Goal: Task Accomplishment & Management: Use online tool/utility

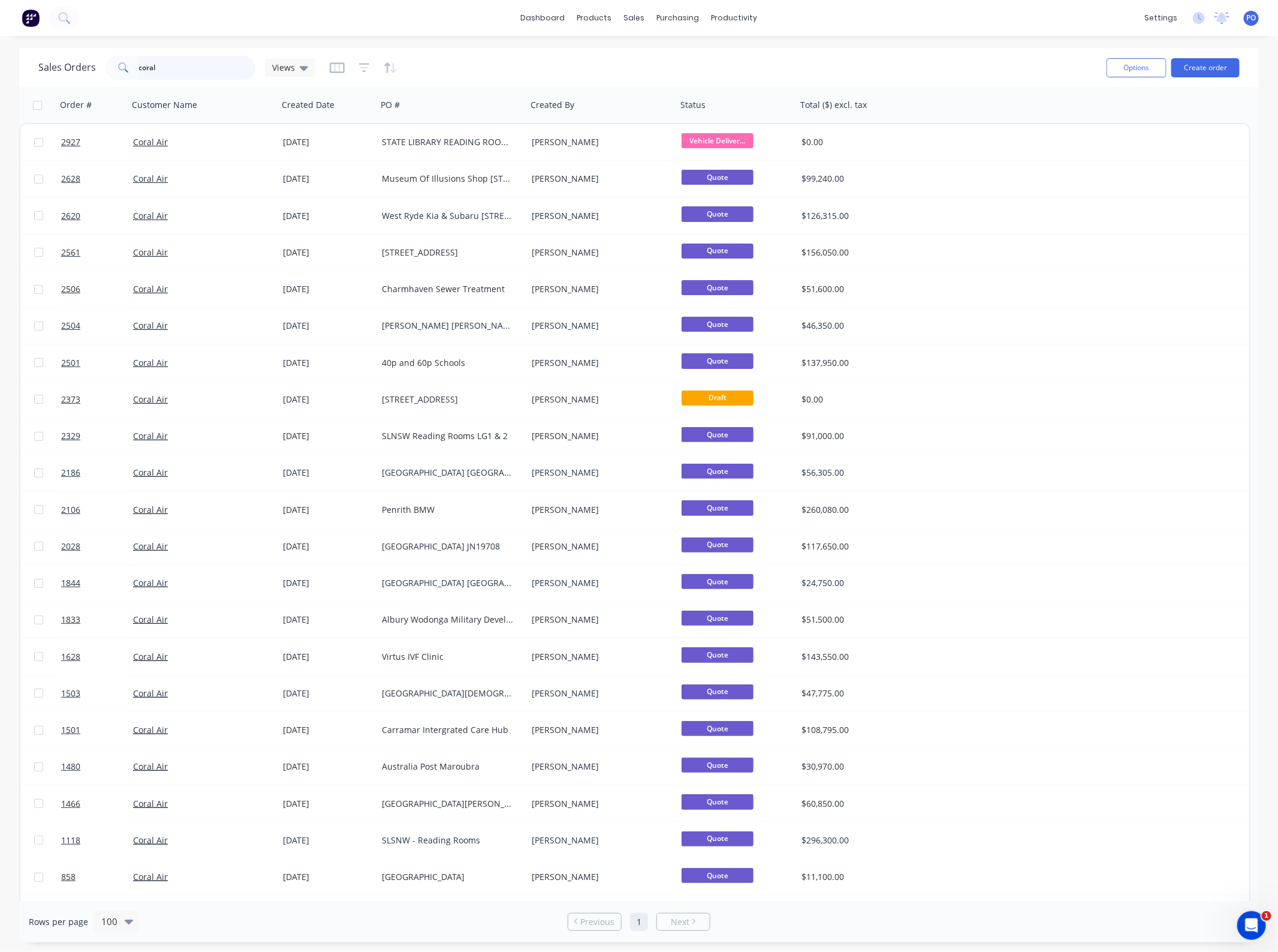
click at [199, 73] on input "coral" at bounding box center [197, 68] width 117 height 24
type input "paramount"
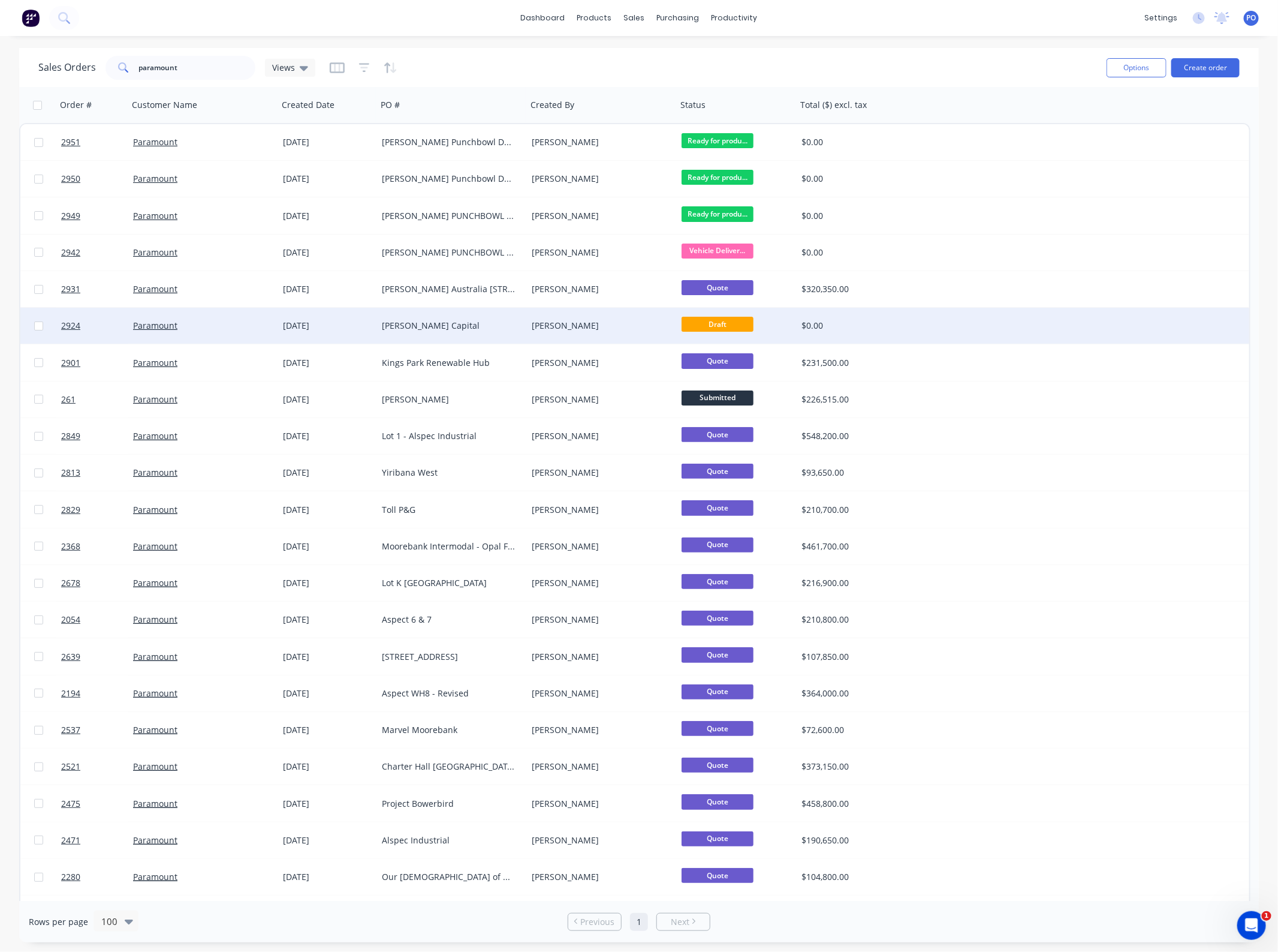
click at [382, 331] on div "[PERSON_NAME] Capital" at bounding box center [452, 326] width 150 height 36
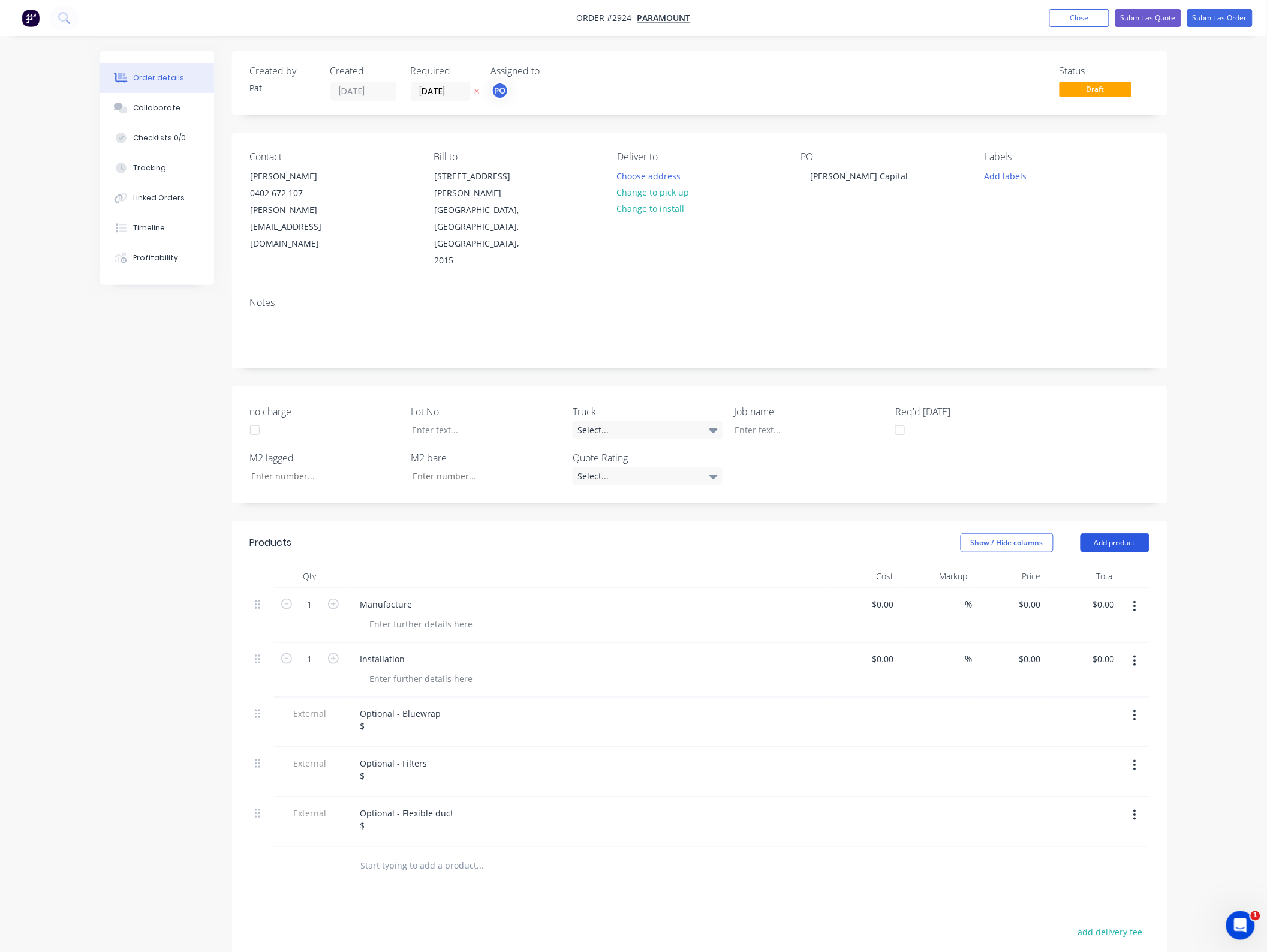
click at [1100, 533] on button "Add product" at bounding box center [1114, 543] width 69 height 19
click at [1099, 588] on div "Basic product" at bounding box center [1092, 597] width 92 height 18
click at [1099, 533] on button "Add product" at bounding box center [1114, 543] width 69 height 19
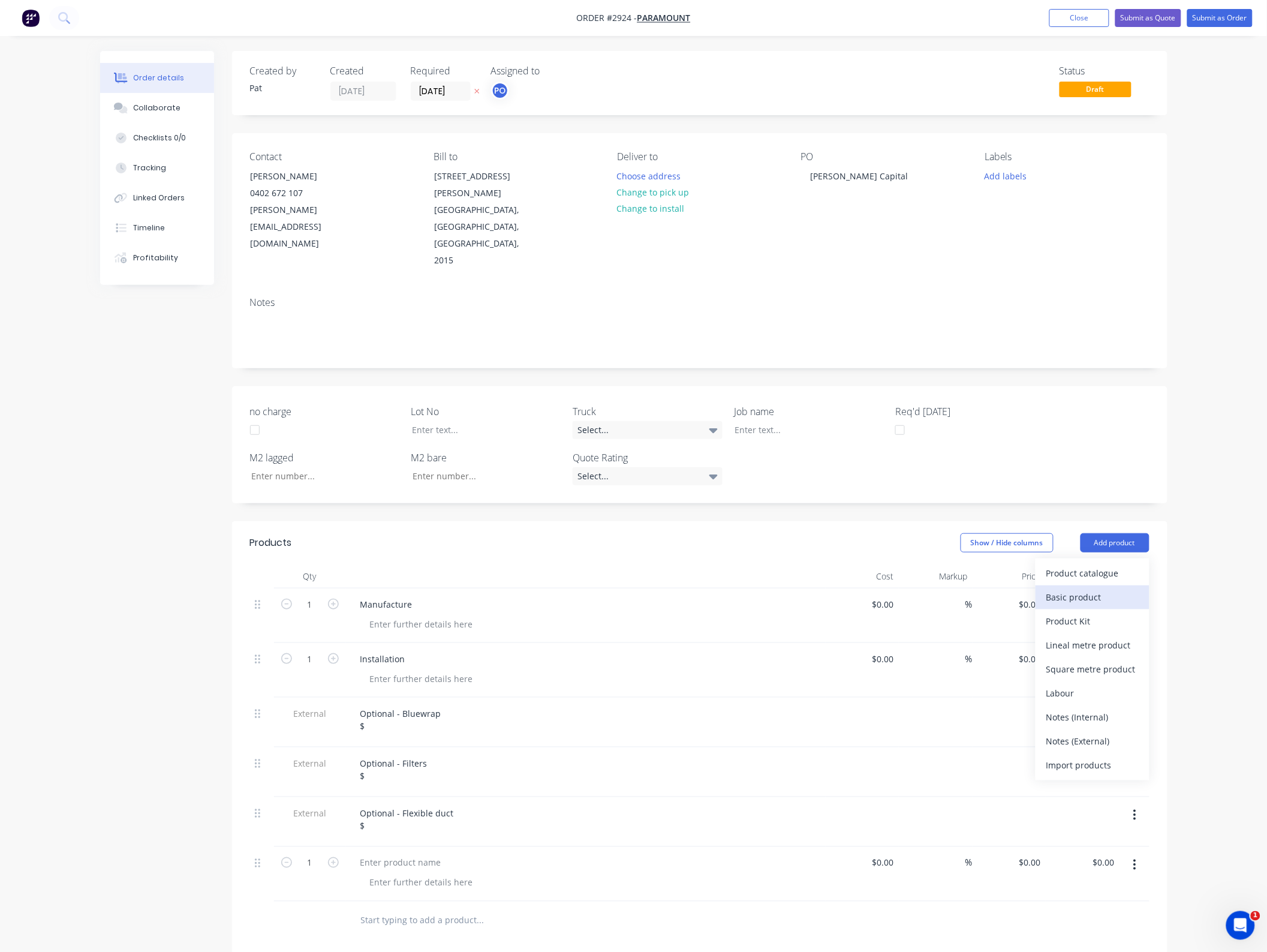
click at [1092, 588] on div "Basic product" at bounding box center [1092, 597] width 92 height 18
click at [253, 847] on div at bounding box center [262, 874] width 24 height 55
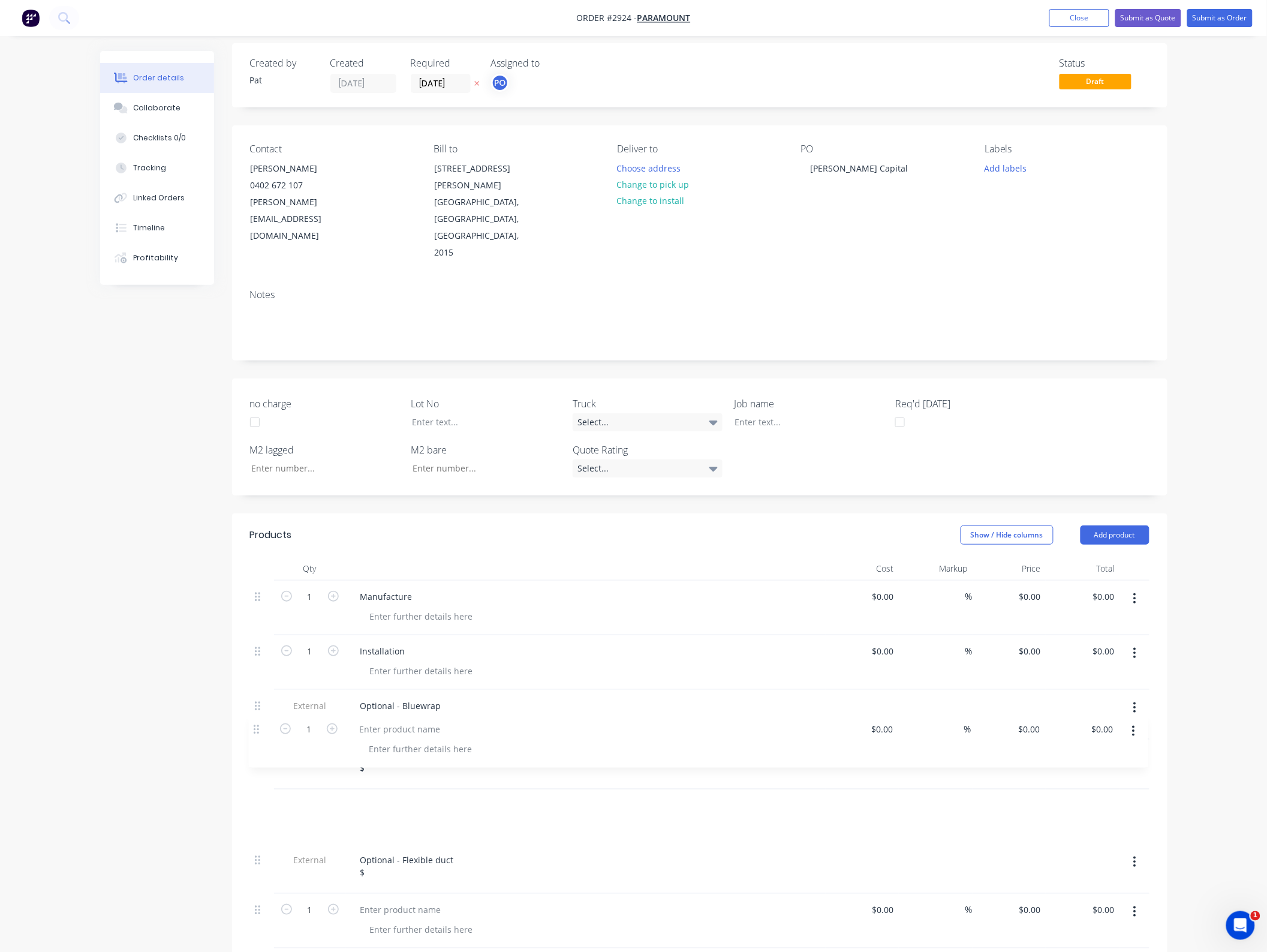
scroll to position [18, 0]
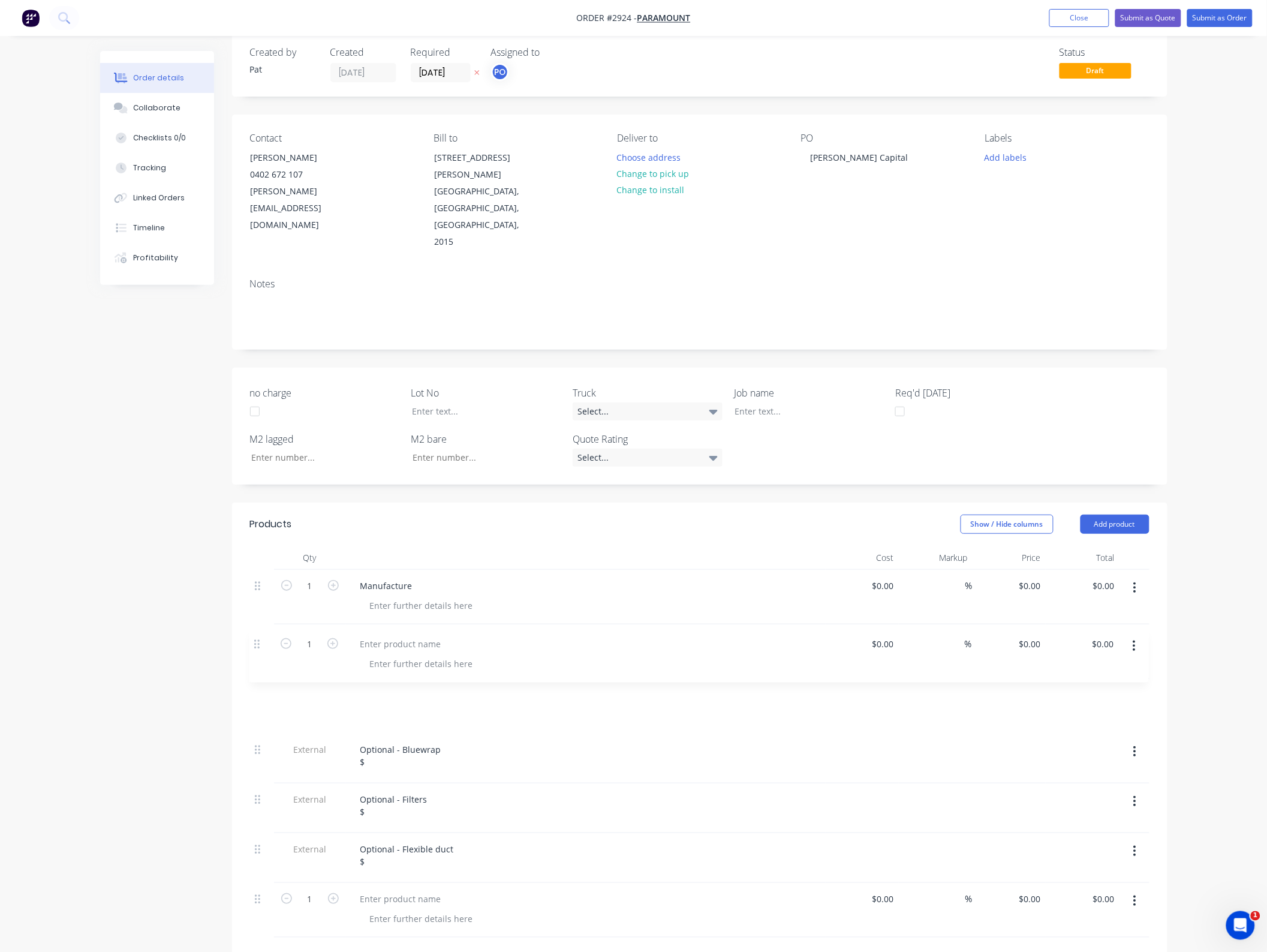
drag, startPoint x: 256, startPoint y: 817, endPoint x: 256, endPoint y: 628, distance: 189.0
click at [256, 628] on div "1 Manufacture $0.00 $0.00 % $0.00 $0.00 $0.00 $0.00 1 Installation $0.00 $0.00 …" at bounding box center [700, 753] width 900 height 367
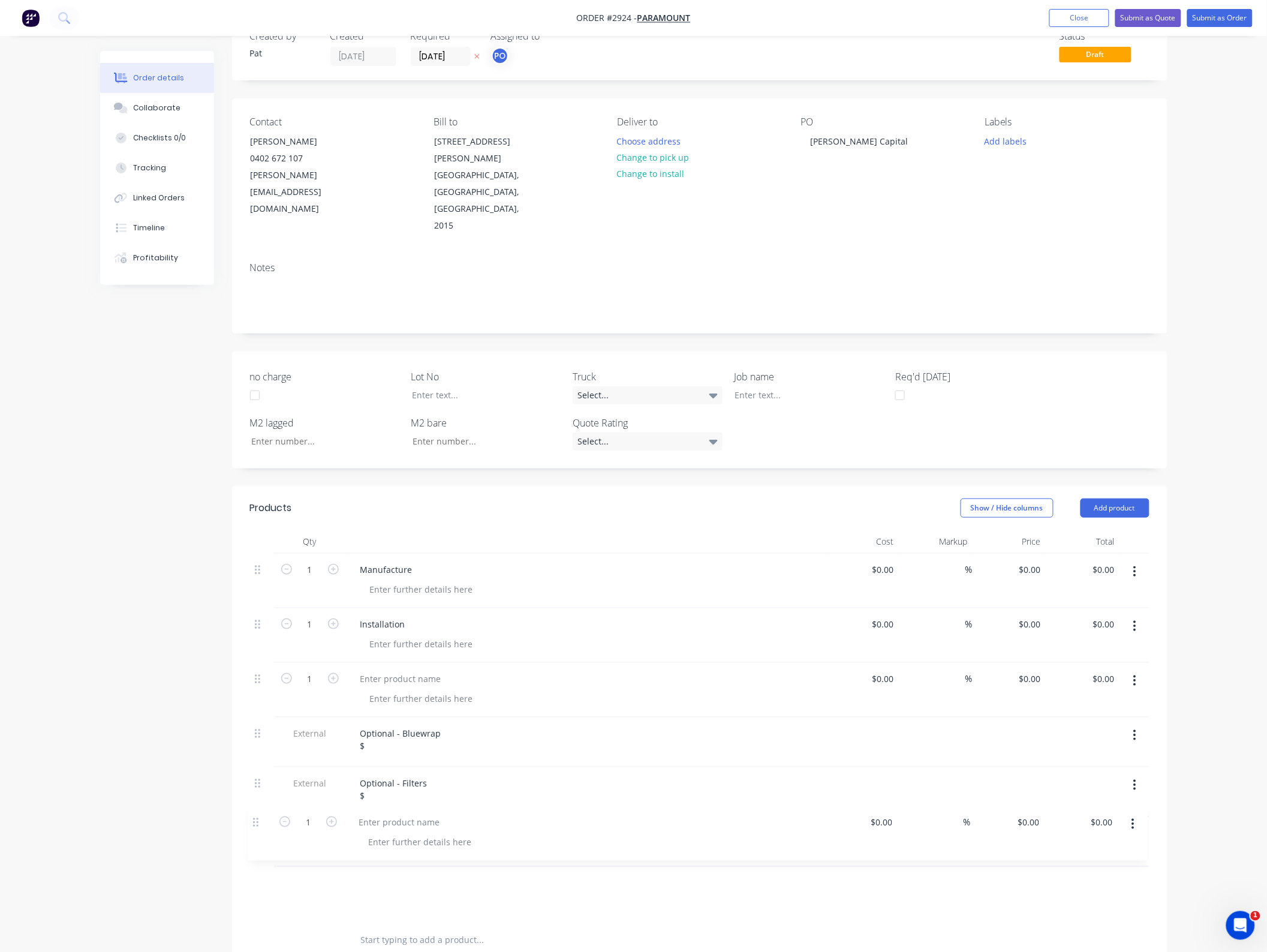
scroll to position [43, 0]
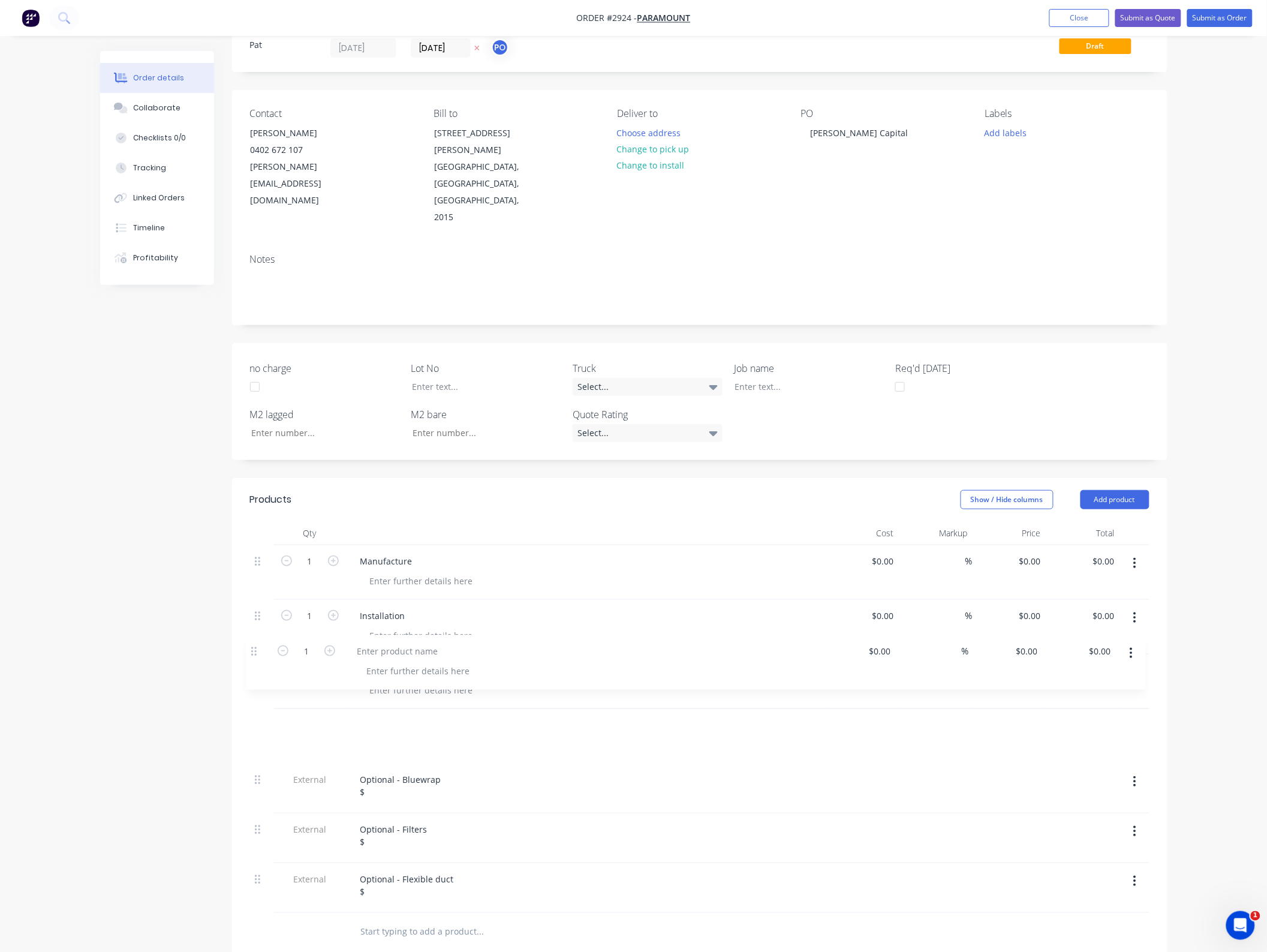
drag, startPoint x: 261, startPoint y: 853, endPoint x: 255, endPoint y: 646, distance: 207.1
click at [255, 646] on div "1 Manufacture $0.00 $0.00 % $0.00 $0.00 $0.00 $0.00 1 Installation $0.00 $0.00 …" at bounding box center [700, 729] width 900 height 367
click at [370, 662] on div at bounding box center [401, 670] width 100 height 18
click at [379, 662] on div at bounding box center [401, 670] width 100 height 18
click at [418, 716] on div at bounding box center [401, 724] width 100 height 18
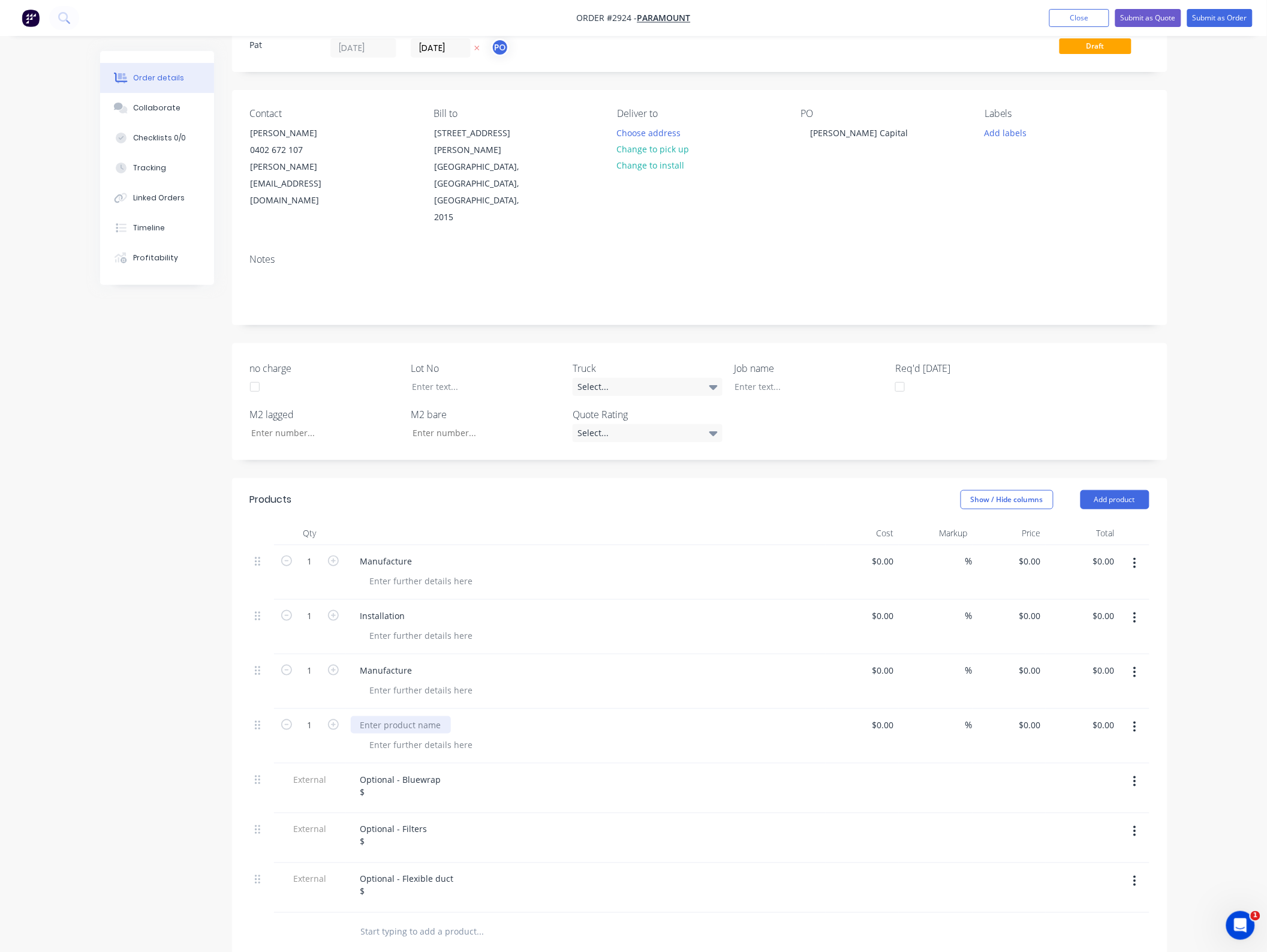
click at [418, 716] on div at bounding box center [401, 724] width 100 height 18
click at [392, 736] on div at bounding box center [421, 744] width 122 height 18
click at [390, 654] on div "Manufacture" at bounding box center [586, 681] width 480 height 55
click at [393, 681] on div at bounding box center [421, 690] width 122 height 18
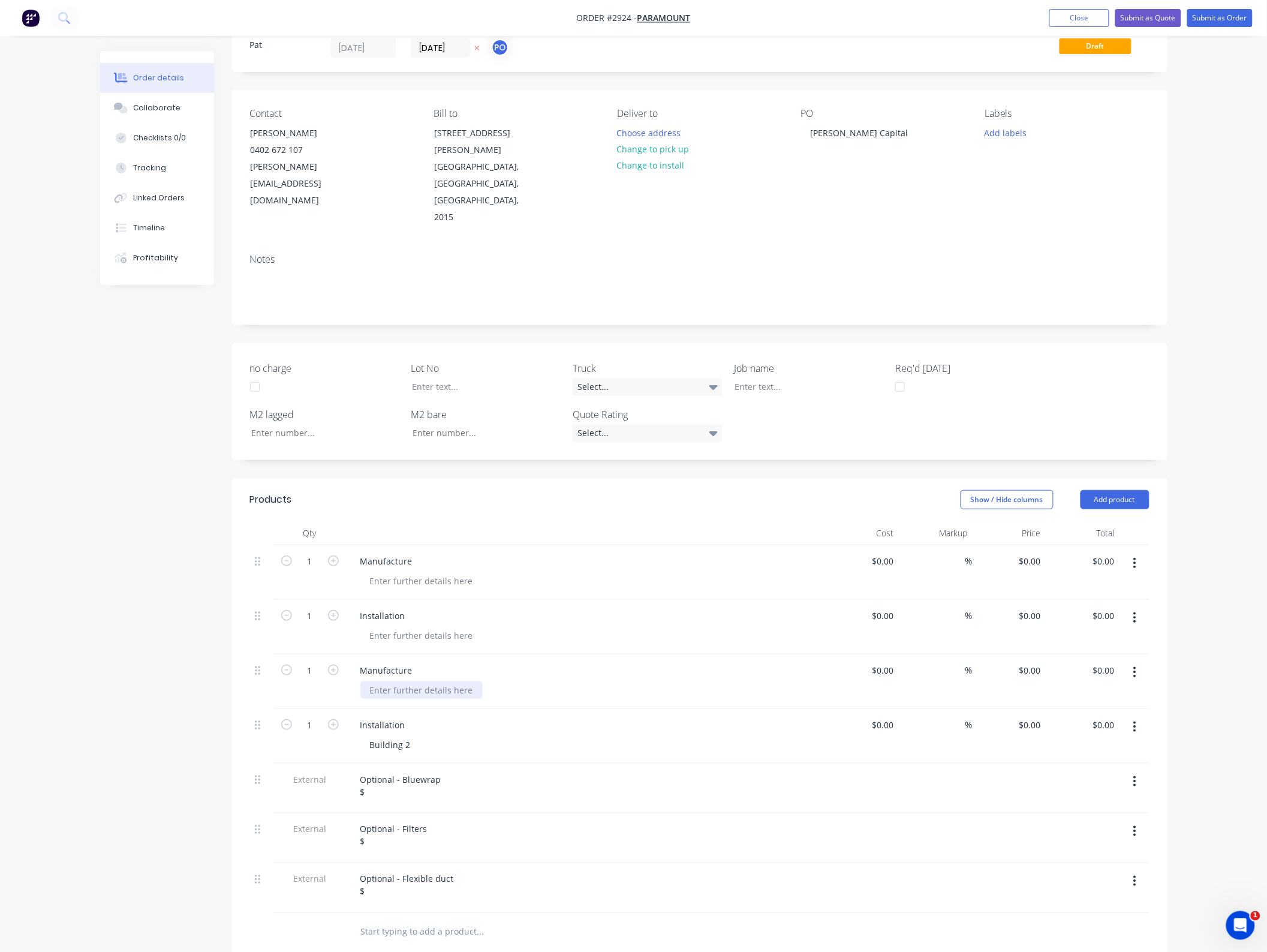
click at [393, 681] on div at bounding box center [421, 690] width 122 height 18
click at [387, 626] on div at bounding box center [421, 635] width 122 height 18
click at [375, 572] on div at bounding box center [421, 581] width 122 height 18
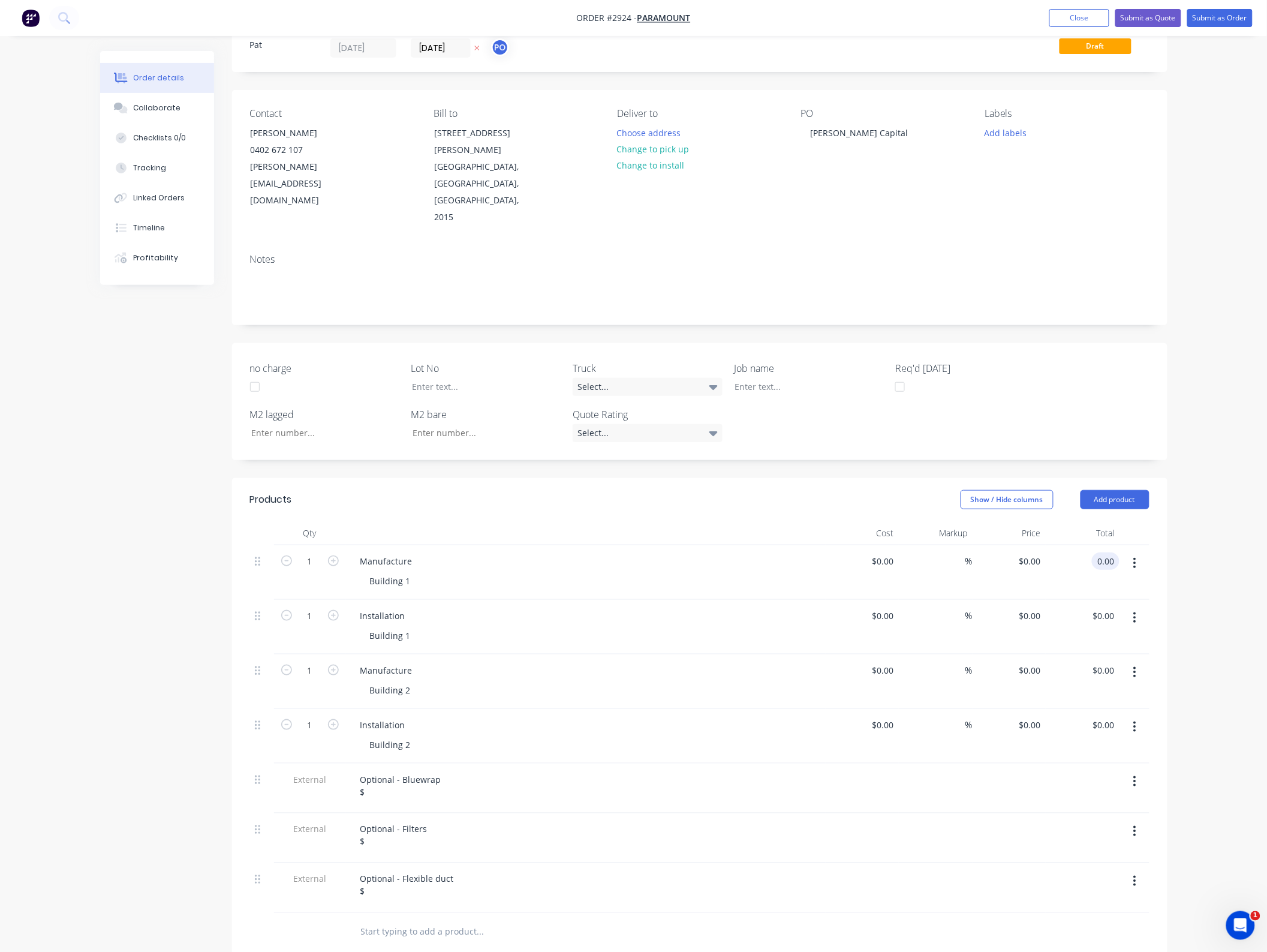
click at [1117, 553] on input "0.00" at bounding box center [1108, 561] width 23 height 18
type input "75850"
type input "$75,850.00"
drag, startPoint x: 1120, startPoint y: 565, endPoint x: 1097, endPoint y: 565, distance: 23.0
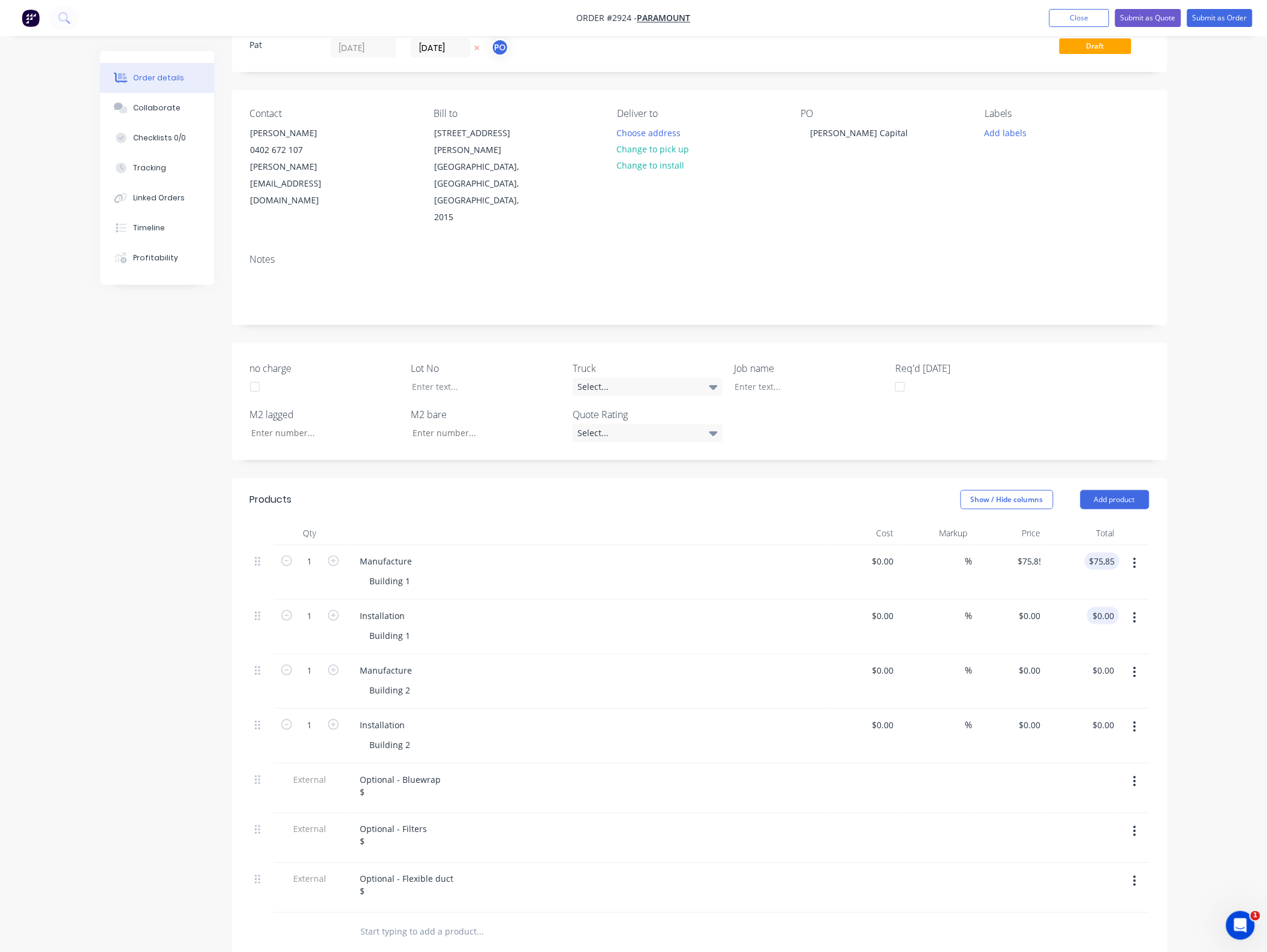
click at [1119, 599] on div at bounding box center [1134, 626] width 30 height 55
click at [1104, 607] on input "0.00" at bounding box center [1106, 616] width 28 height 18
type input "125100"
type input "$125,100.00"
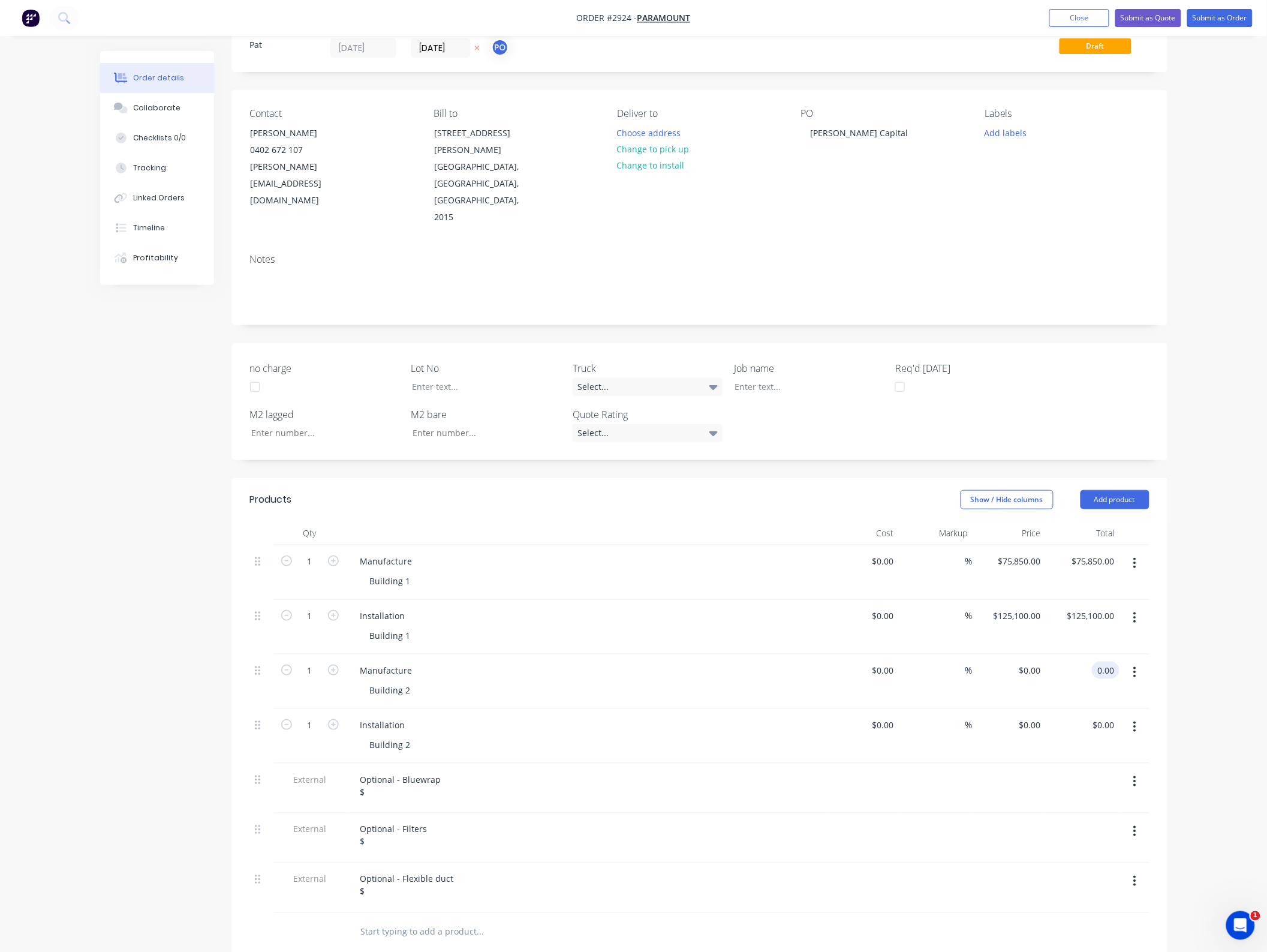
click at [1110, 662] on input "0.00" at bounding box center [1108, 670] width 23 height 18
type input "122300"
type input "$122,300.00"
click at [1108, 716] on input "0.00" at bounding box center [1106, 724] width 28 height 18
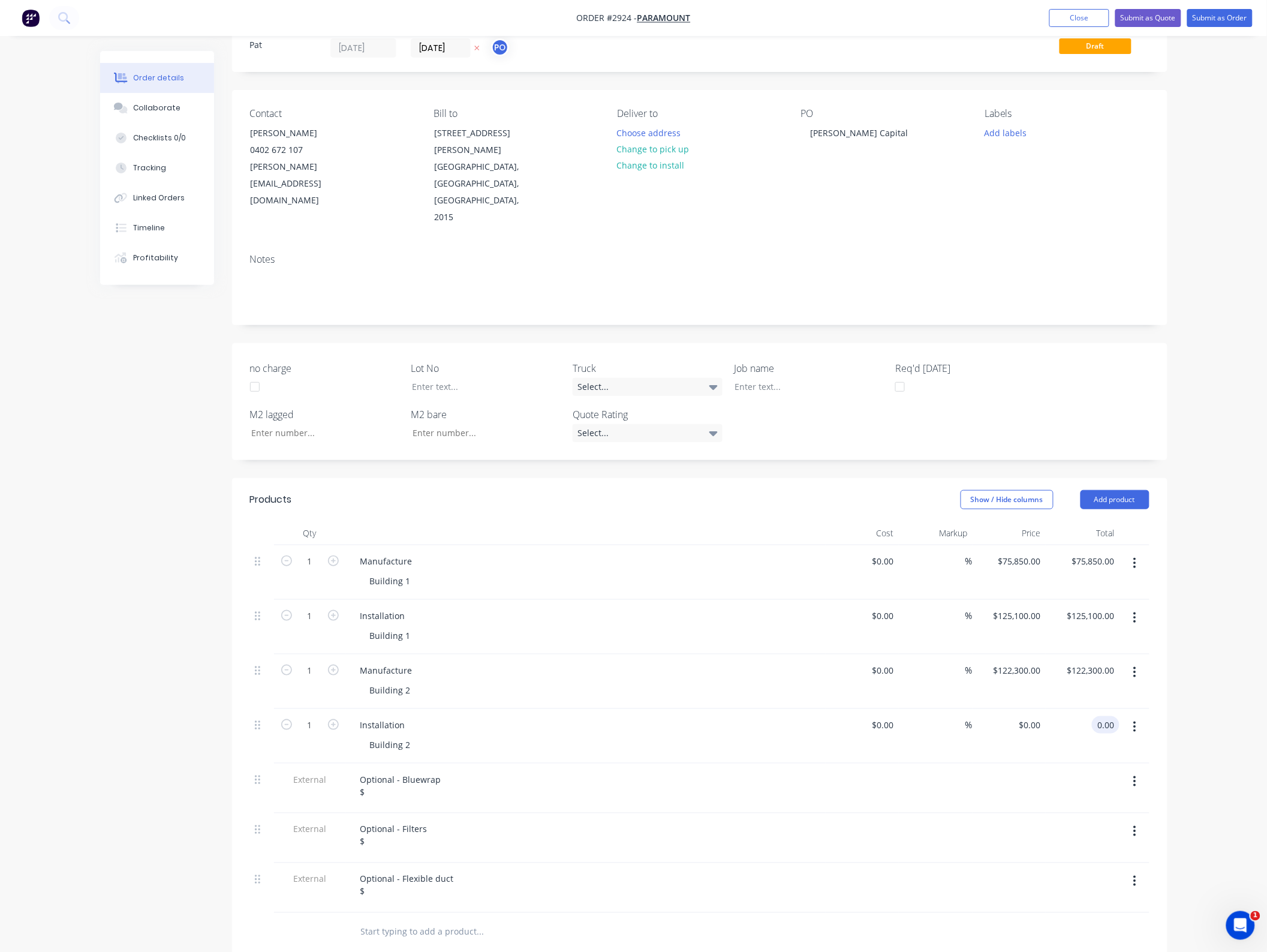
click at [1108, 716] on input "0.00" at bounding box center [1108, 724] width 23 height 18
type input "191100"
type input "$191,100.00"
click at [441, 770] on div "Optional - Bluewrap $" at bounding box center [401, 785] width 100 height 30
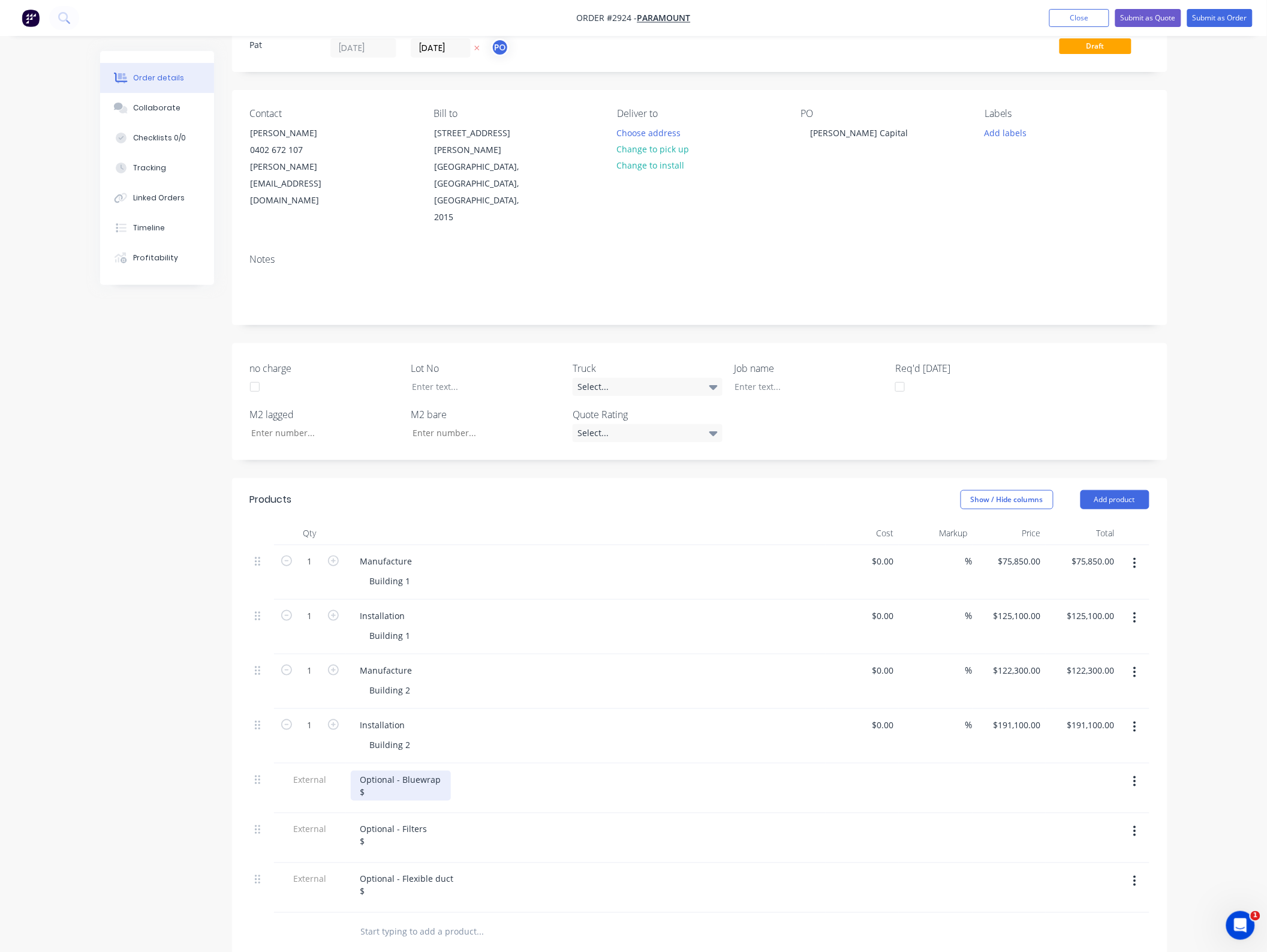
click at [427, 770] on div "Optional - Bluewrap $" at bounding box center [401, 785] width 100 height 30
click at [408, 821] on div "Optional - Filters $" at bounding box center [394, 836] width 87 height 30
click at [393, 870] on div "Optional - Flexible duct $" at bounding box center [407, 885] width 113 height 30
click at [607, 478] on header "Products Show / Hide columns Add product" at bounding box center [699, 499] width 936 height 43
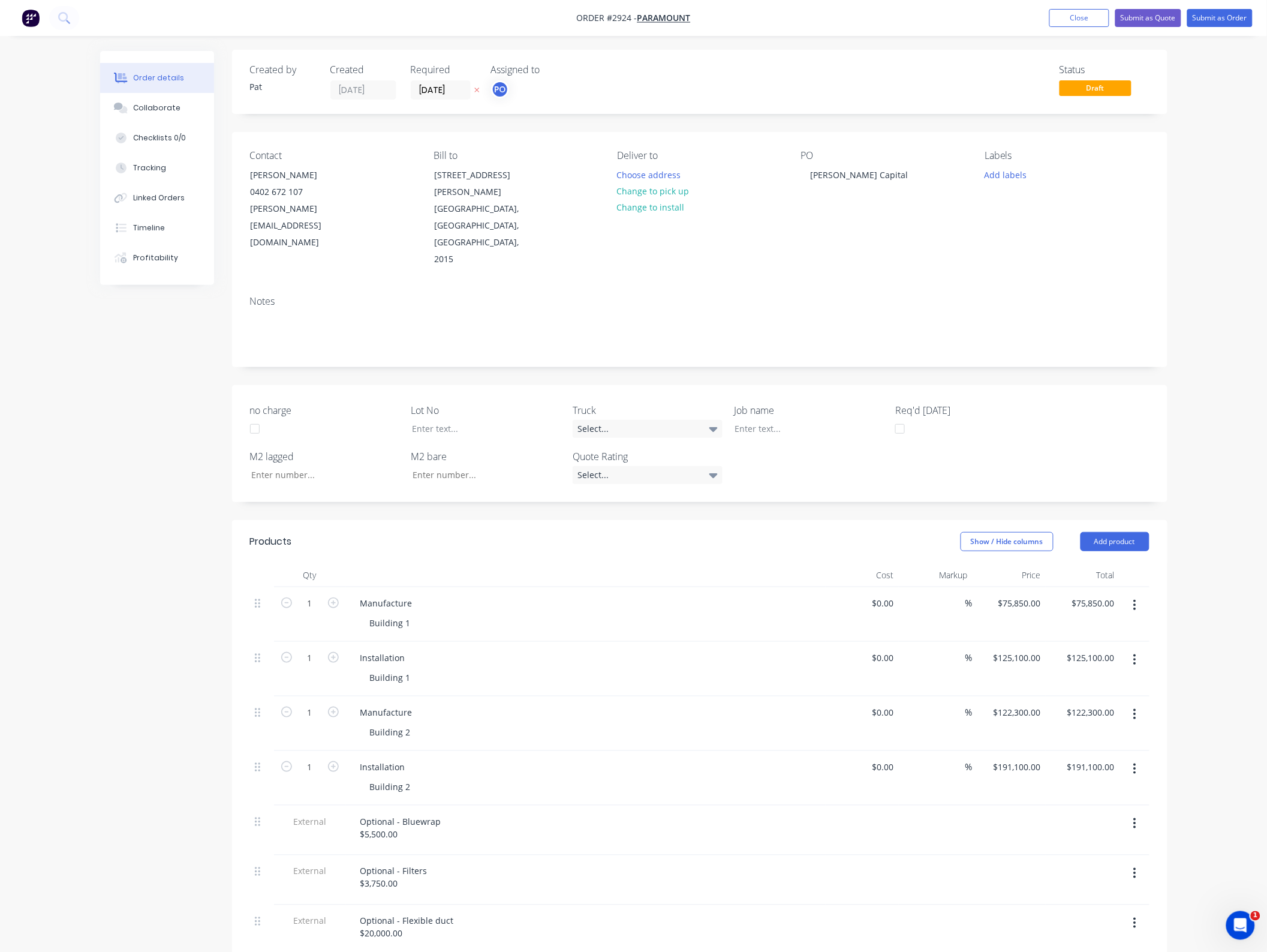
scroll to position [0, 0]
click at [1166, 19] on button "Submit as Quote" at bounding box center [1149, 18] width 66 height 18
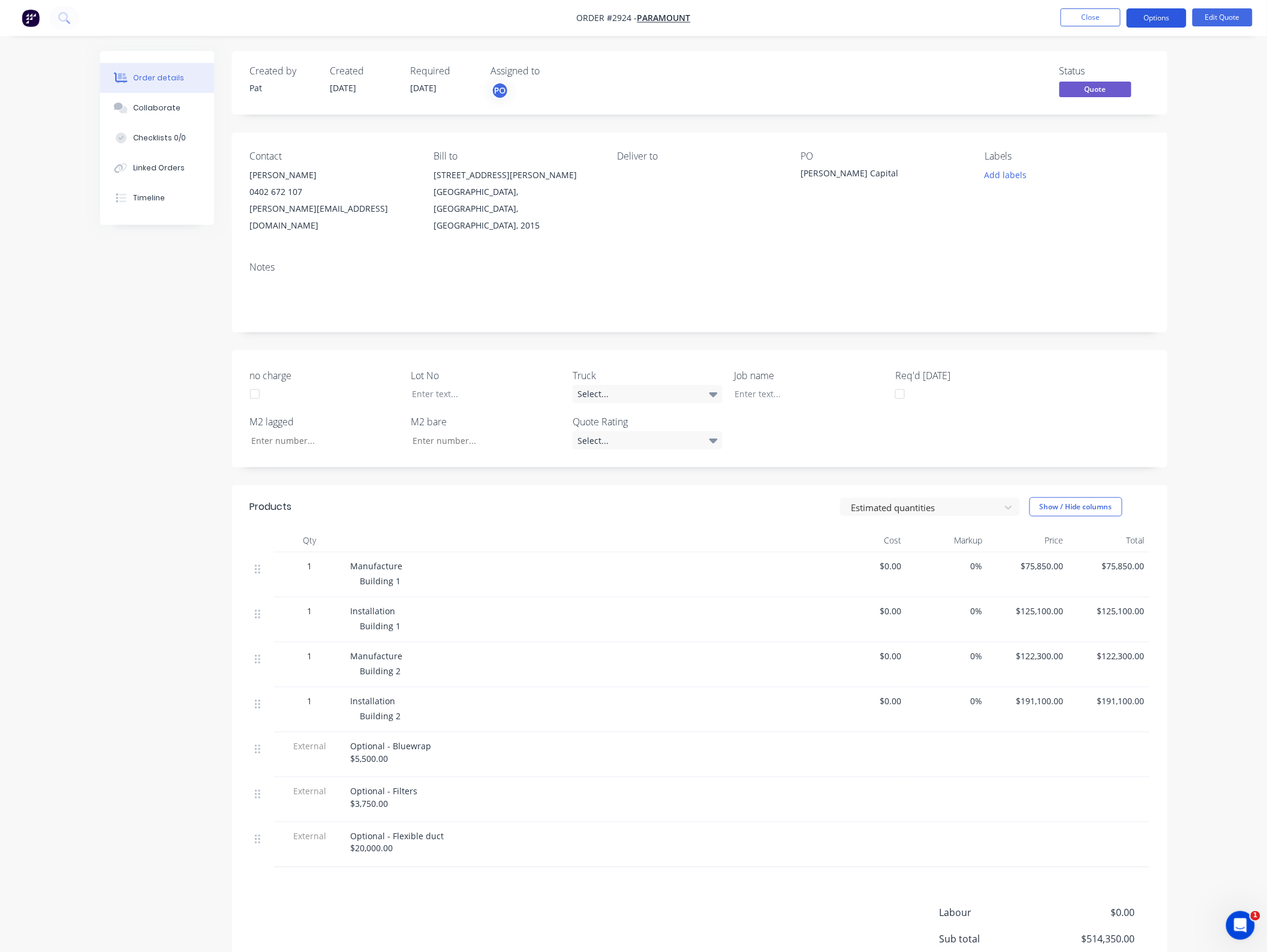
click at [1151, 20] on button "Options" at bounding box center [1157, 18] width 60 height 19
click at [1096, 67] on div "Quote" at bounding box center [1121, 72] width 111 height 18
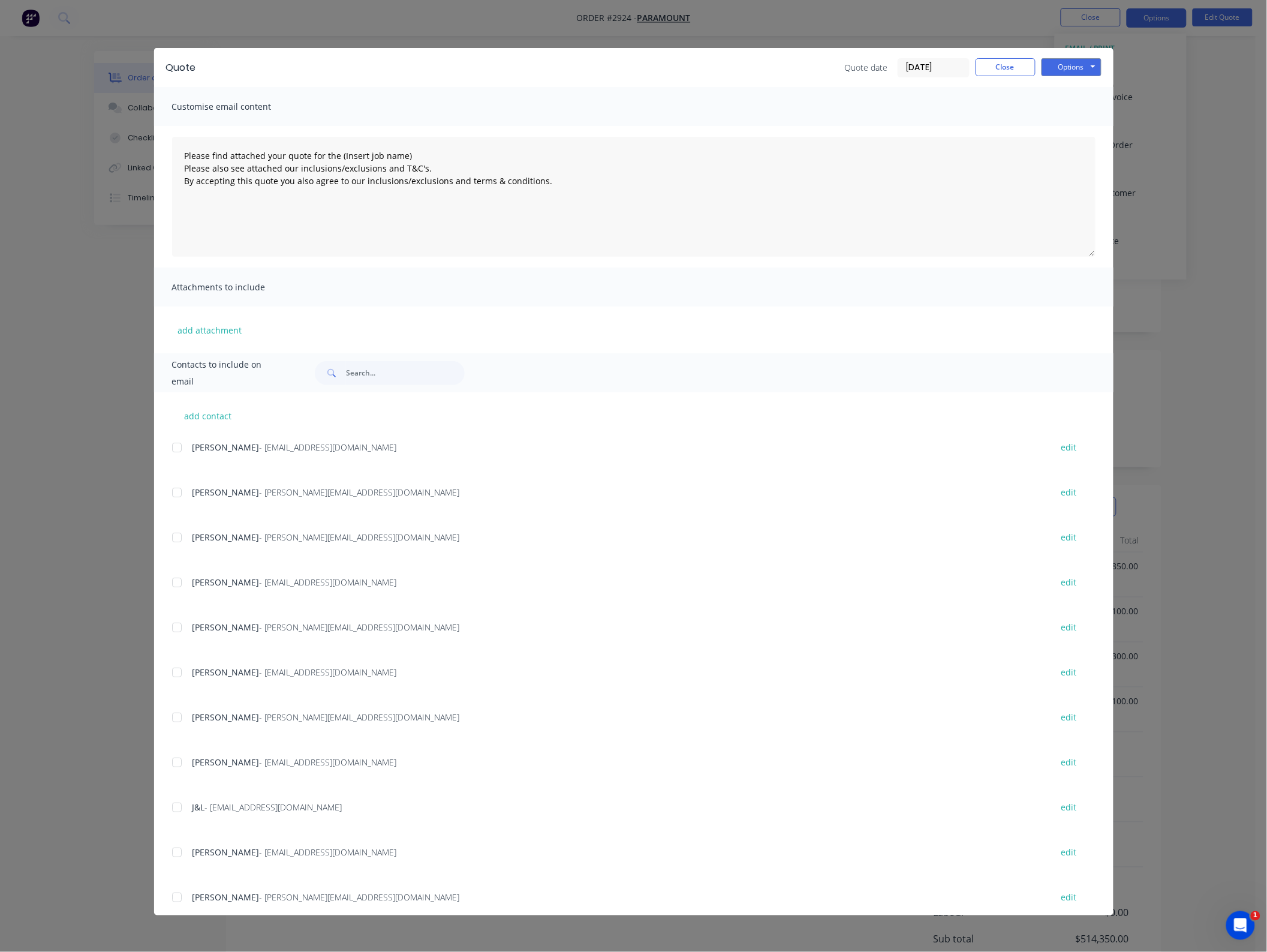
click at [167, 724] on div "add contact [PERSON_NAME] - [EMAIL_ADDRESS][DOMAIN_NAME] edit [PERSON_NAME] - […" at bounding box center [634, 653] width 960 height 523
click at [175, 719] on div at bounding box center [177, 717] width 24 height 24
click at [204, 304] on div "Attachments to include" at bounding box center [634, 287] width 960 height 39
click at [199, 326] on button "add attachment" at bounding box center [210, 329] width 76 height 18
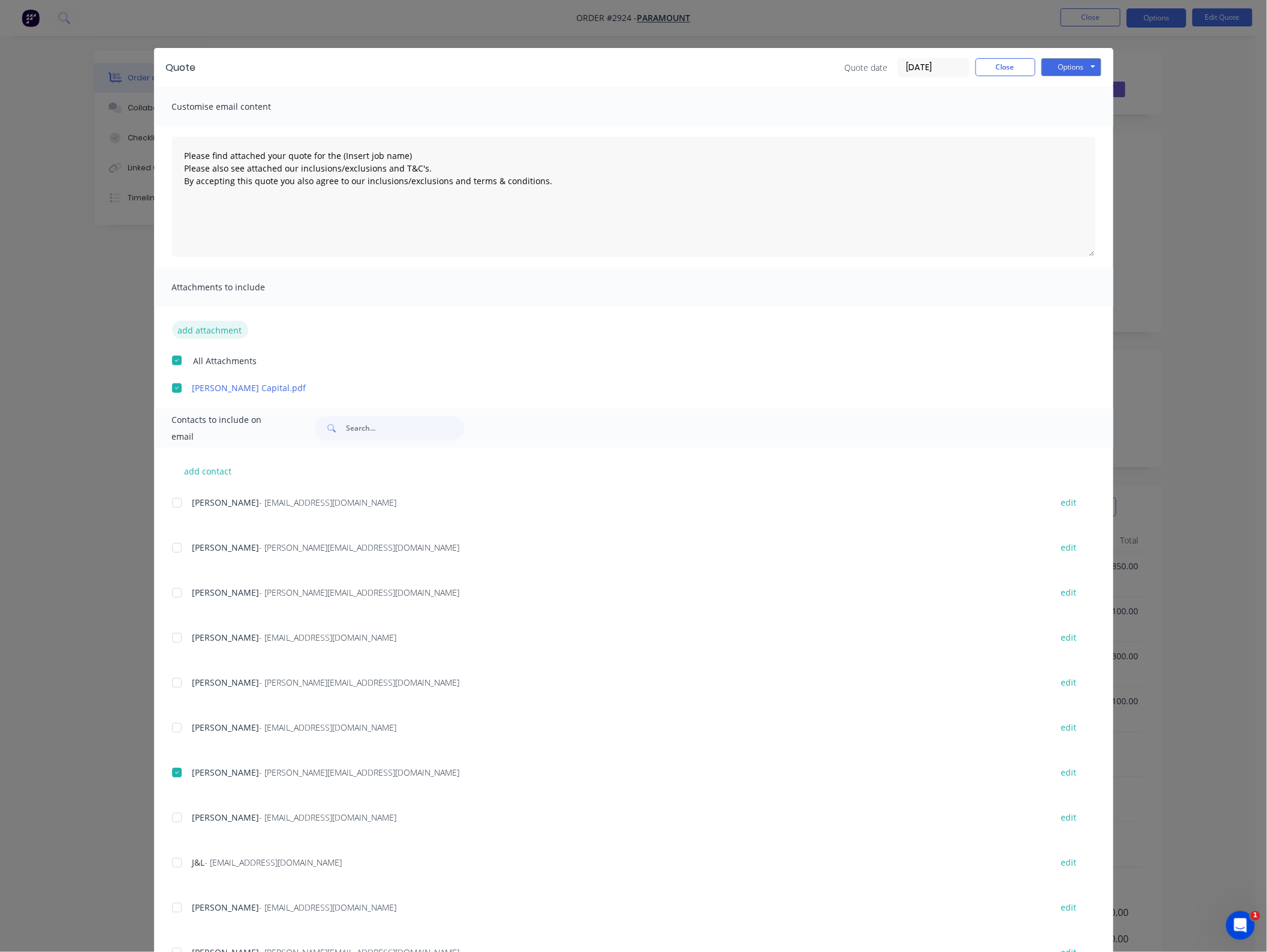
click at [204, 326] on button "add attachment" at bounding box center [210, 329] width 76 height 18
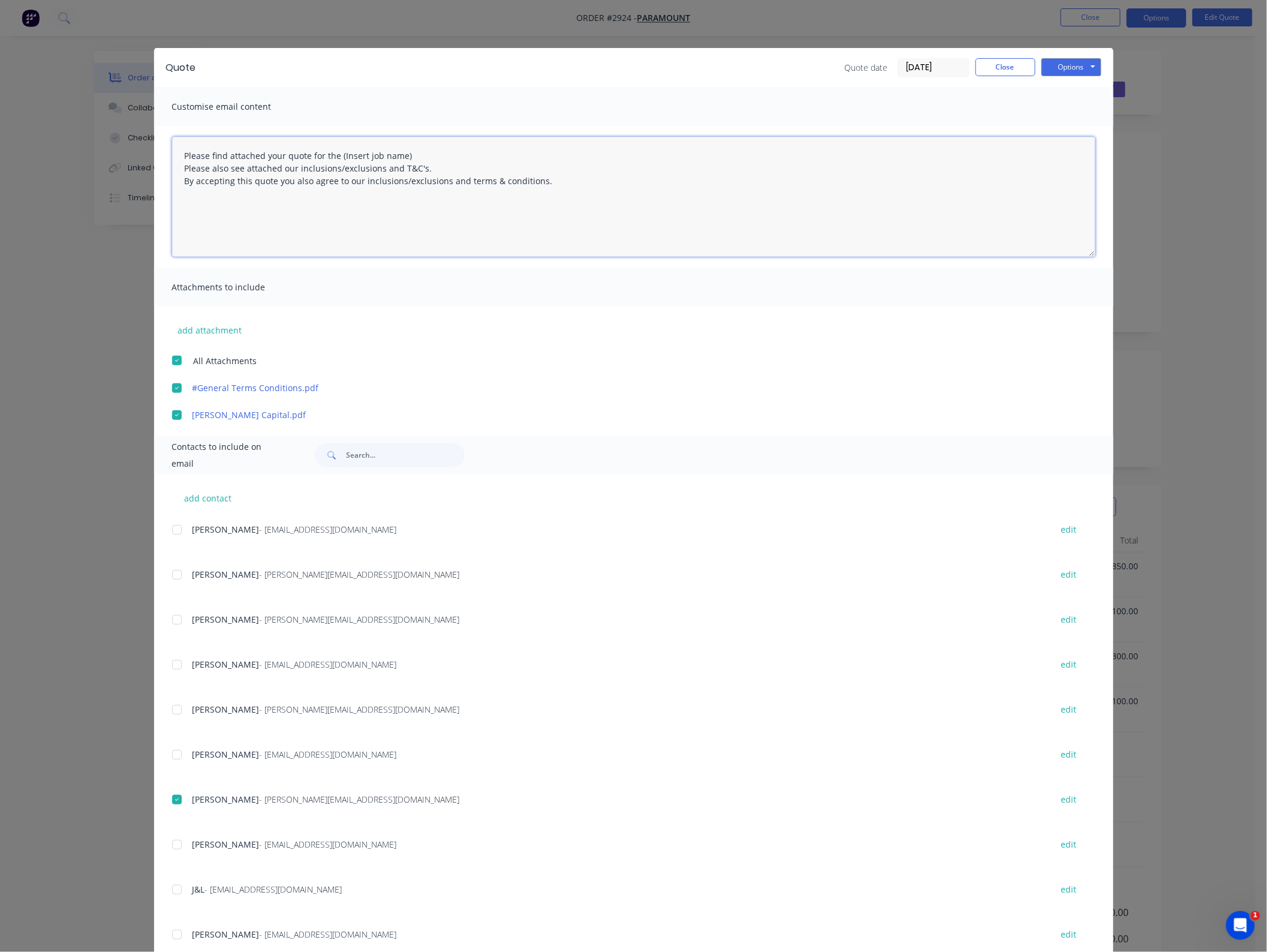
drag, startPoint x: 433, startPoint y: 153, endPoint x: 332, endPoint y: 153, distance: 101.0
click at [332, 153] on textarea "Please find attached your quote for the (Insert job name) Please also see attac…" at bounding box center [634, 197] width 924 height 120
type textarea "Please find attached your quote for the [PERSON_NAME] Capital project. Please a…"
click at [1075, 67] on button "Options" at bounding box center [1072, 67] width 60 height 18
click at [1063, 128] on button "Email" at bounding box center [1080, 128] width 77 height 20
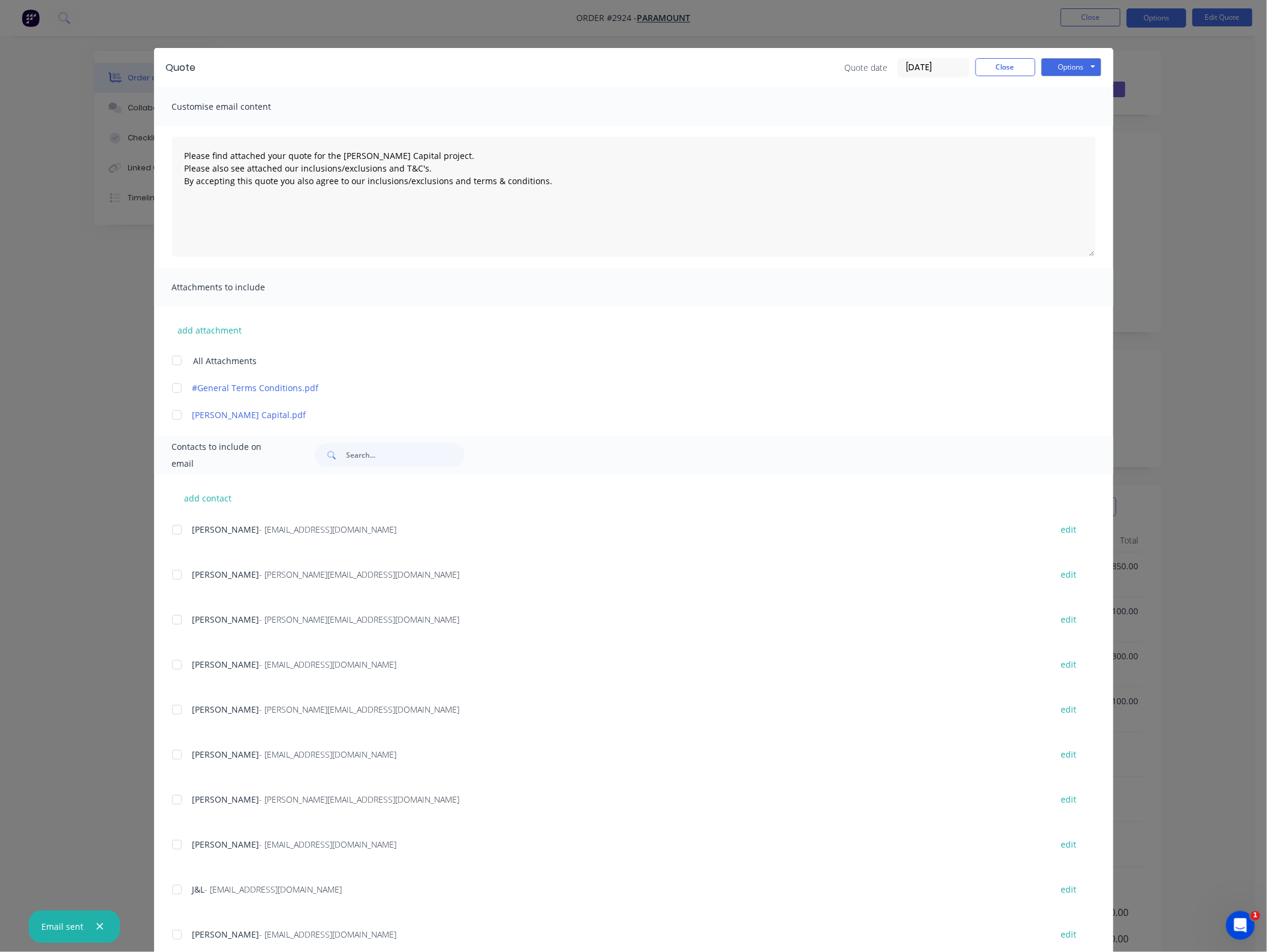
click at [985, 76] on div "Quote date [DATE] Close Options Preview Print Email" at bounding box center [973, 67] width 257 height 19
click at [990, 67] on button "Close" at bounding box center [1006, 67] width 60 height 18
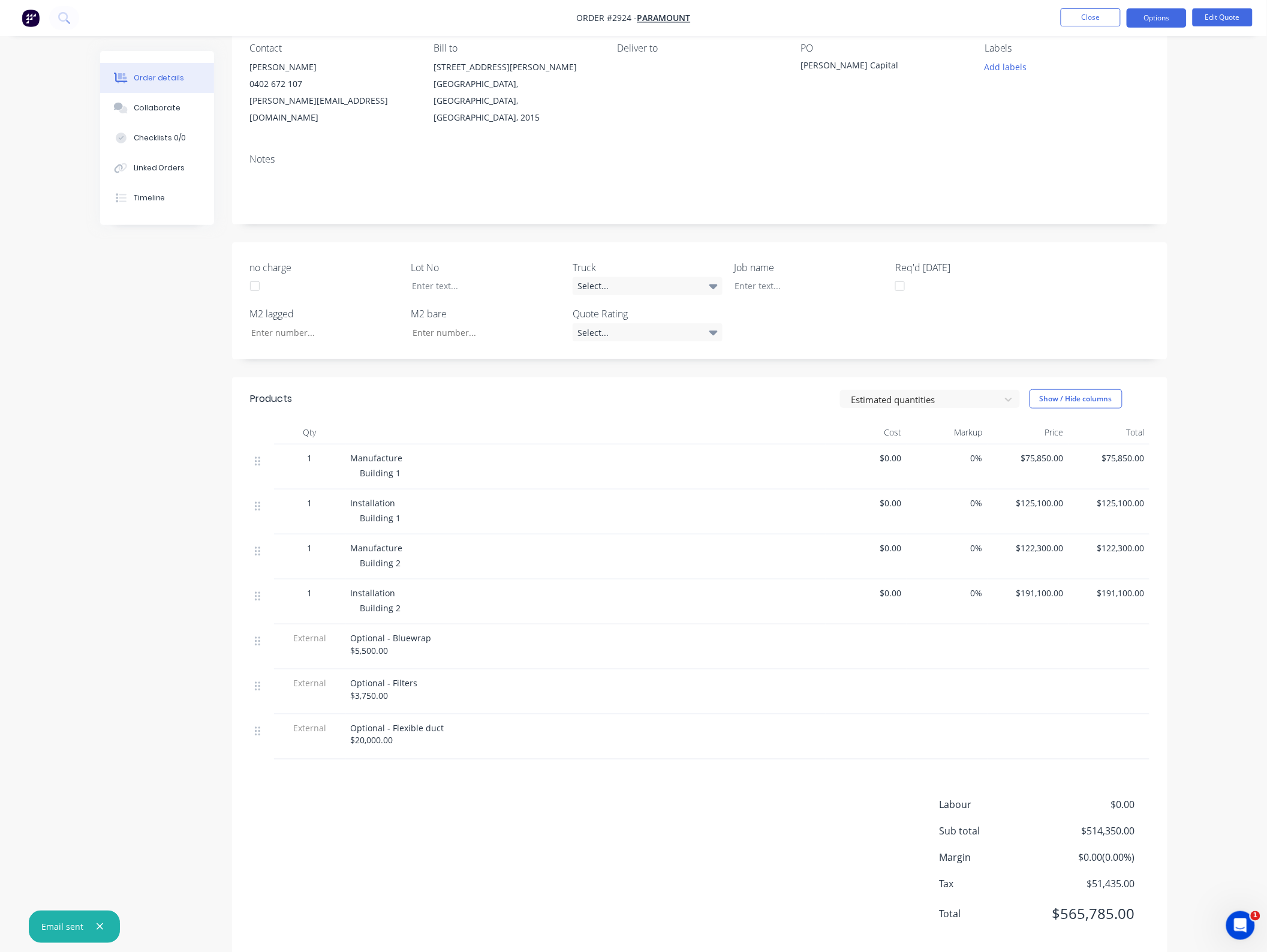
scroll to position [113, 0]
click at [1062, 16] on button "Close" at bounding box center [1091, 17] width 60 height 18
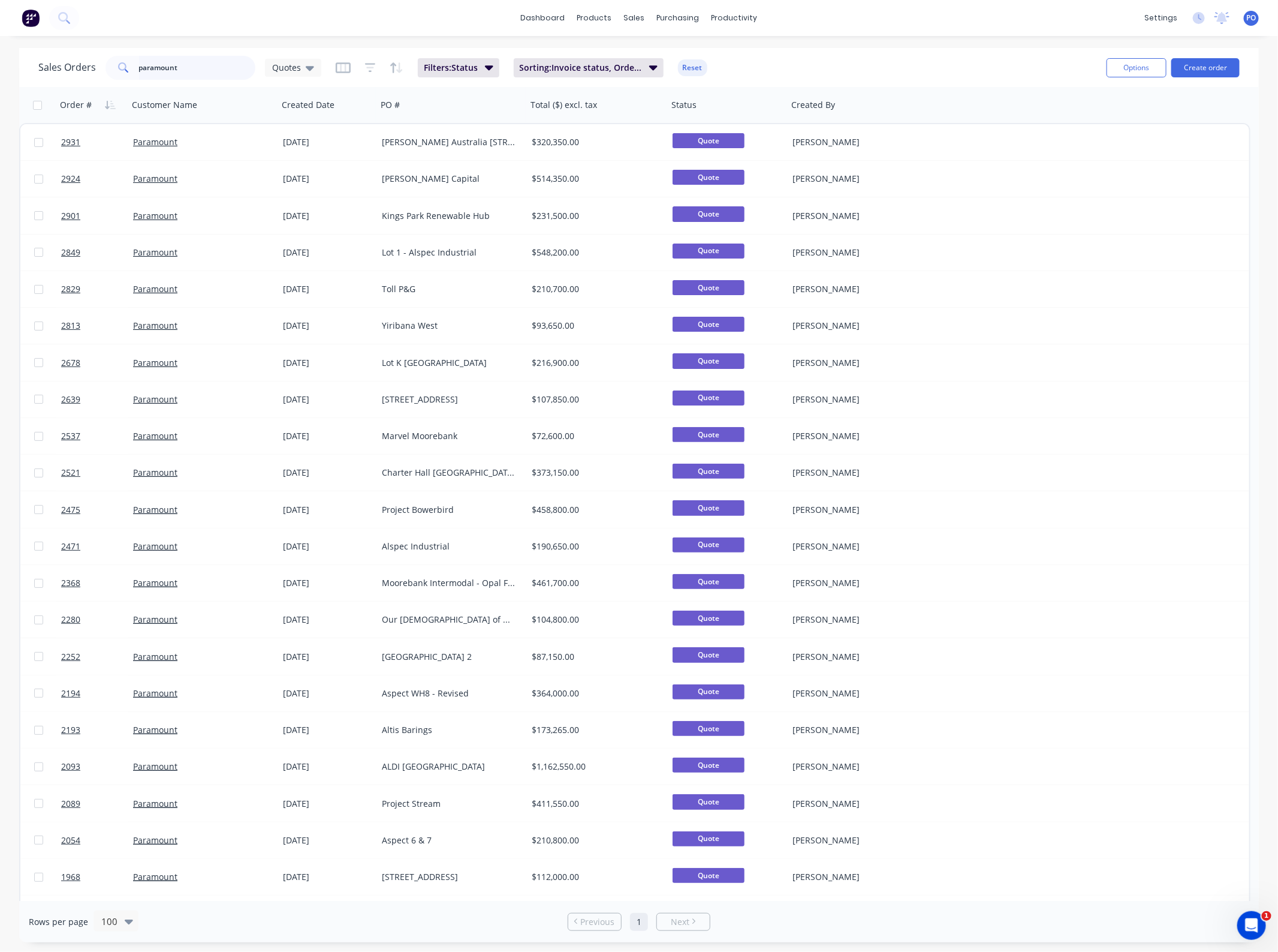
drag, startPoint x: 124, startPoint y: 61, endPoint x: -81, endPoint y: 55, distance: 205.1
click at [0, 55] on html "dashboard products sales purchasing productivity dashboard products Product Cat…" at bounding box center [639, 476] width 1278 height 952
